Goal: Find specific page/section: Find specific page/section

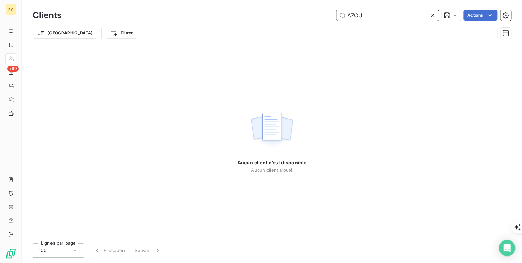
drag, startPoint x: 365, startPoint y: 19, endPoint x: 329, endPoint y: 15, distance: 36.4
click at [329, 15] on div "AZOU Actions" at bounding box center [290, 15] width 441 height 11
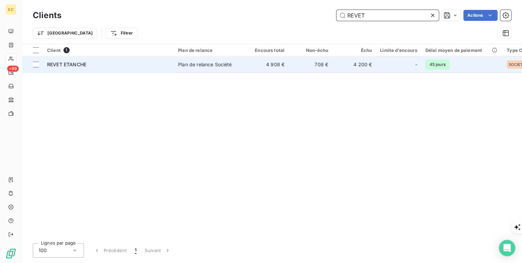
type input "REVET"
click at [108, 64] on div "REVET ETANCHE" at bounding box center [108, 64] width 123 height 7
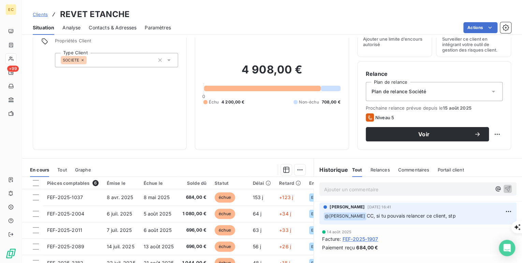
scroll to position [82, 0]
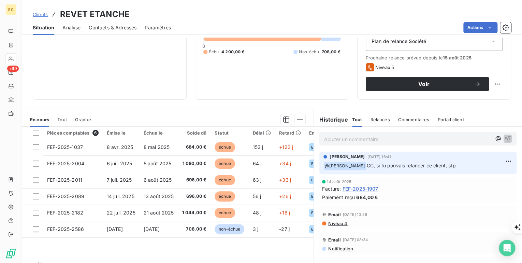
click at [117, 28] on span "Contacts & Adresses" at bounding box center [113, 27] width 48 height 7
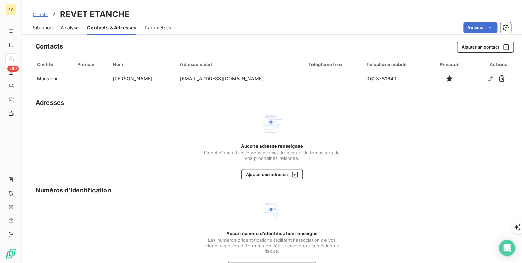
click at [41, 27] on span "Situation" at bounding box center [43, 27] width 20 height 7
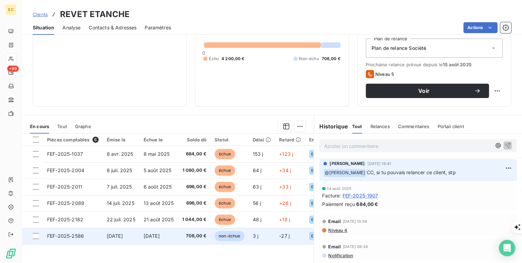
scroll to position [97, 0]
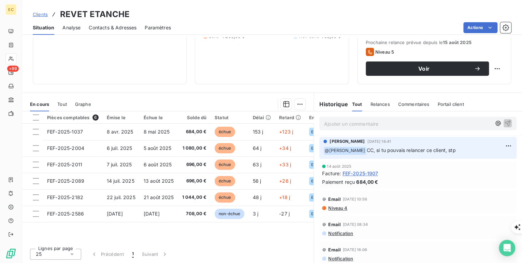
click at [355, 123] on p "Ajouter un commentaire ﻿" at bounding box center [407, 123] width 167 height 9
drag, startPoint x: 499, startPoint y: 122, endPoint x: 415, endPoint y: 121, distance: 84.2
click at [436, 121] on div "mail direct le [DATE]" at bounding box center [418, 123] width 188 height 9
click at [413, 121] on p "mail direct le [DATE]" at bounding box center [407, 123] width 167 height 8
click at [504, 121] on icon "button" at bounding box center [507, 122] width 7 height 7
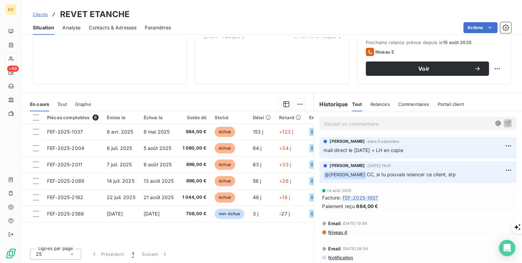
drag, startPoint x: 417, startPoint y: 152, endPoint x: 321, endPoint y: 150, distance: 96.2
click at [323, 150] on p "mail direct le [DATE] + LH en copie" at bounding box center [417, 150] width 189 height 8
copy span "mail direct le [DATE] + LH en copie"
click at [44, 14] on span "Clients" at bounding box center [40, 14] width 15 height 5
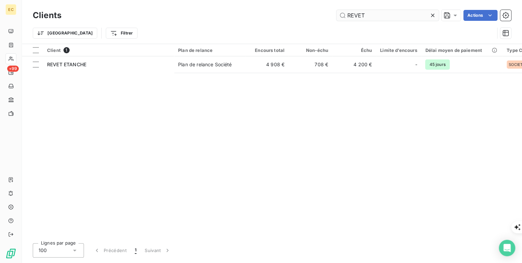
drag, startPoint x: 371, startPoint y: 9, endPoint x: 354, endPoint y: 10, distance: 16.7
click at [354, 10] on div "Clients REVET Actions" at bounding box center [272, 15] width 478 height 14
drag, startPoint x: 368, startPoint y: 16, endPoint x: 344, endPoint y: 16, distance: 24.6
click at [344, 16] on input "REVET" at bounding box center [387, 15] width 102 height 11
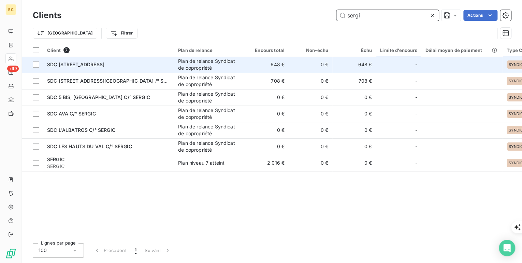
type input "sergi"
click at [66, 69] on td "SDC [STREET_ADDRESS]" at bounding box center [108, 64] width 131 height 16
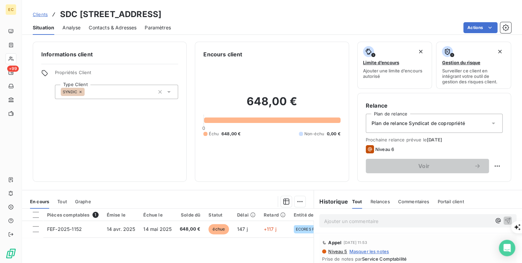
click at [42, 15] on span "Clients" at bounding box center [40, 14] width 15 height 5
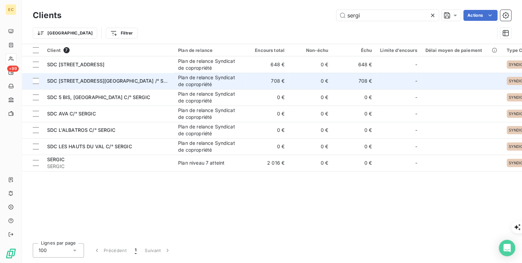
click at [118, 84] on div "SDC [STREET_ADDRESS][GEOGRAPHIC_DATA] /° SERGIC" at bounding box center [108, 80] width 123 height 7
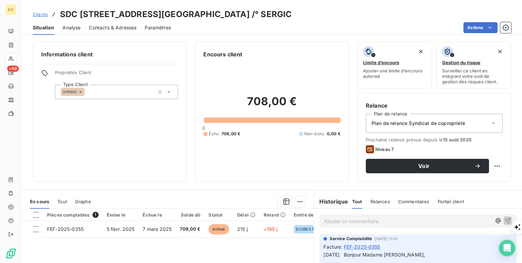
click at [42, 15] on span "Clients" at bounding box center [40, 14] width 15 height 5
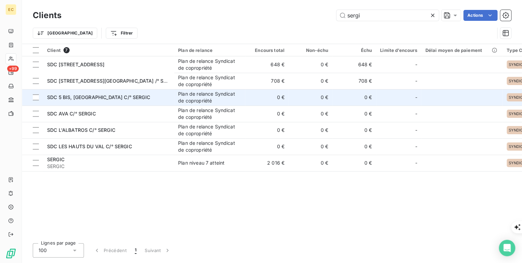
click at [63, 96] on span "SDC 5 BIS, [GEOGRAPHIC_DATA] C/° SERGIC" at bounding box center [98, 97] width 103 height 6
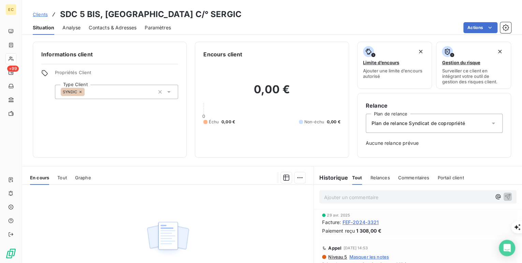
click at [40, 15] on span "Clients" at bounding box center [40, 14] width 15 height 5
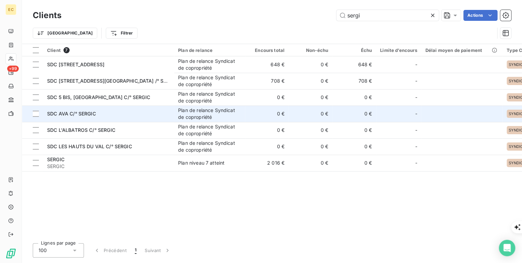
click at [59, 110] on span "SDC AVA C/° SERGIC" at bounding box center [71, 113] width 49 height 6
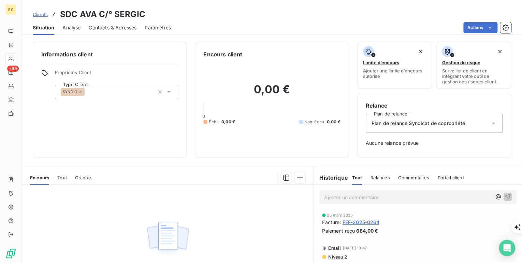
click at [41, 14] on span "Clients" at bounding box center [40, 14] width 15 height 5
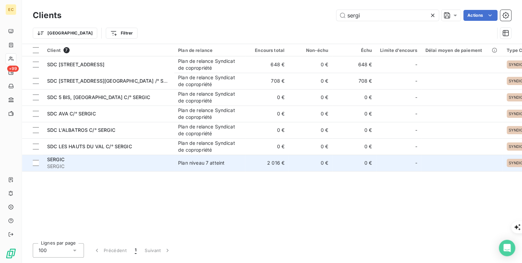
click at [74, 160] on div "SERGIC" at bounding box center [108, 159] width 123 height 7
